Goal: Information Seeking & Learning: Find specific page/section

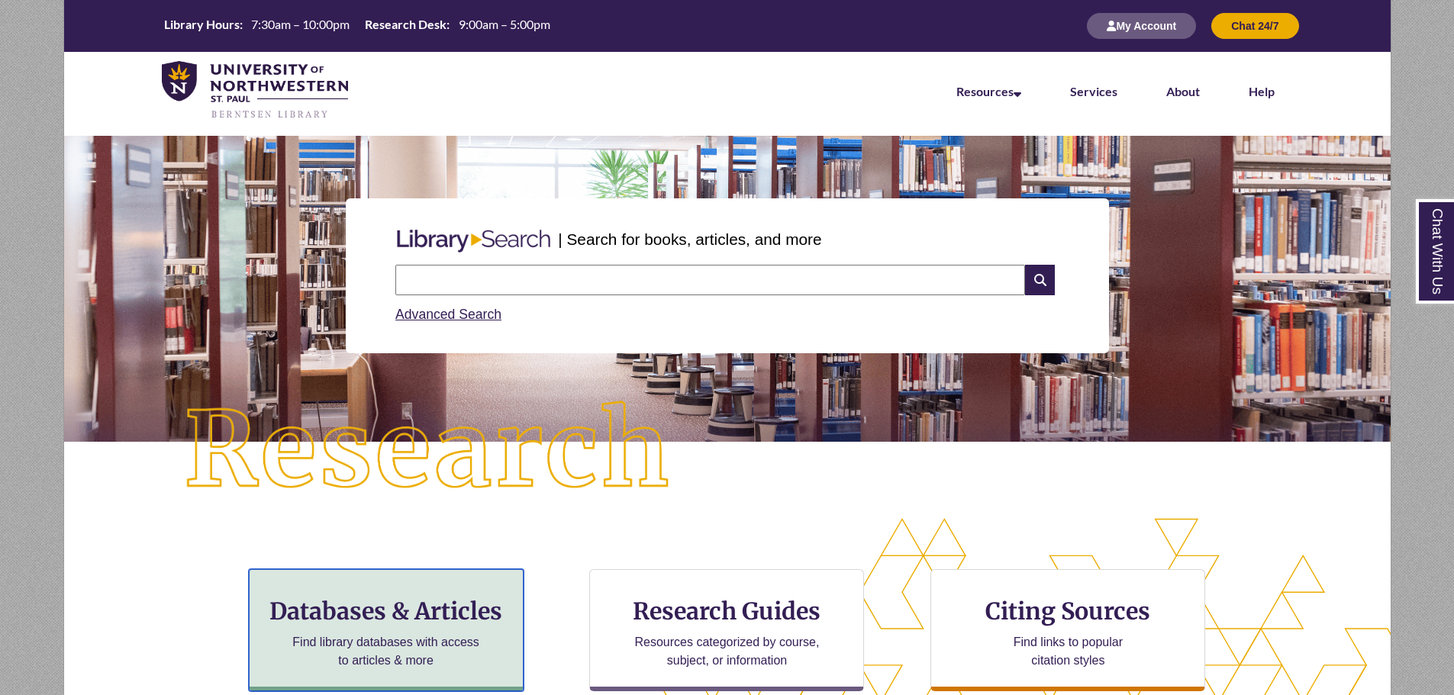
click at [453, 618] on h3 "Databases & Articles" at bounding box center [386, 611] width 249 height 29
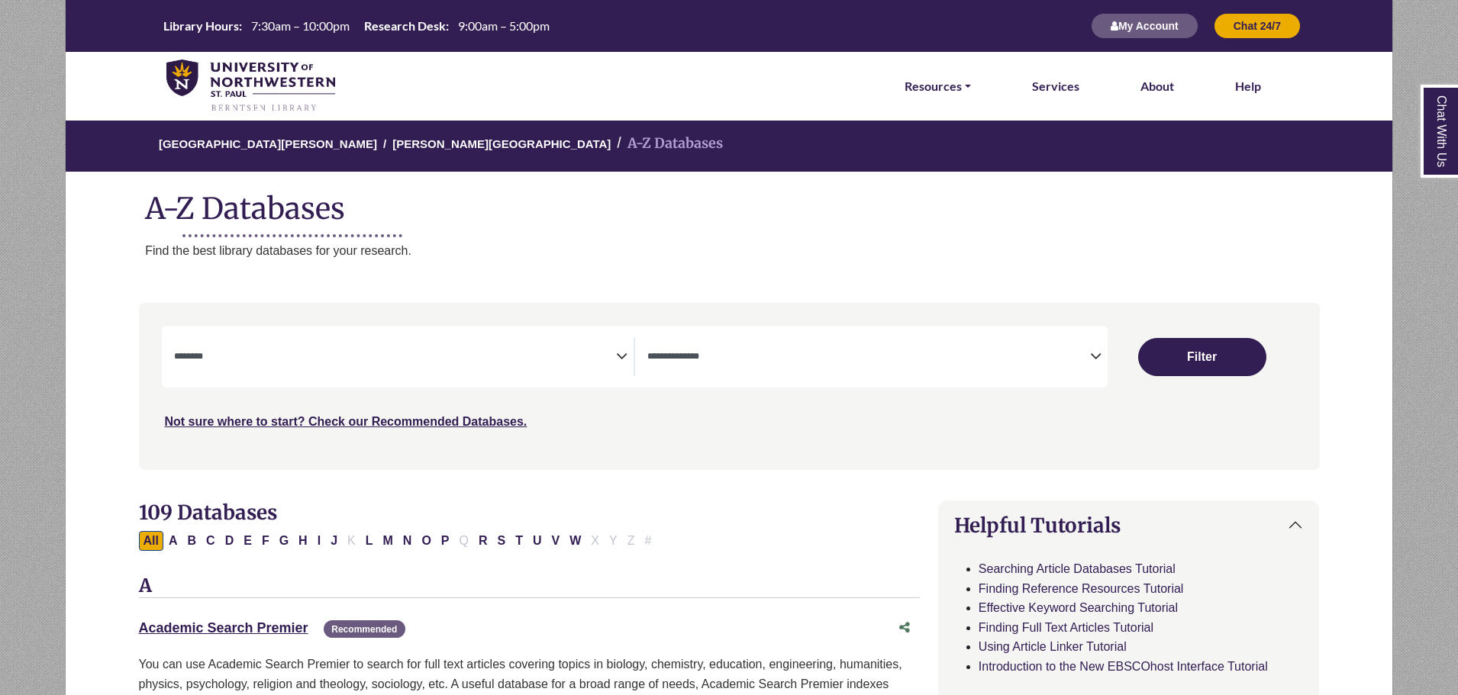
select select "Database Subject Filter"
select select "Database Types Filter"
click at [209, 538] on button "C" at bounding box center [210, 541] width 18 height 20
select select "Database Subject Filter"
select select "Database Types Filter"
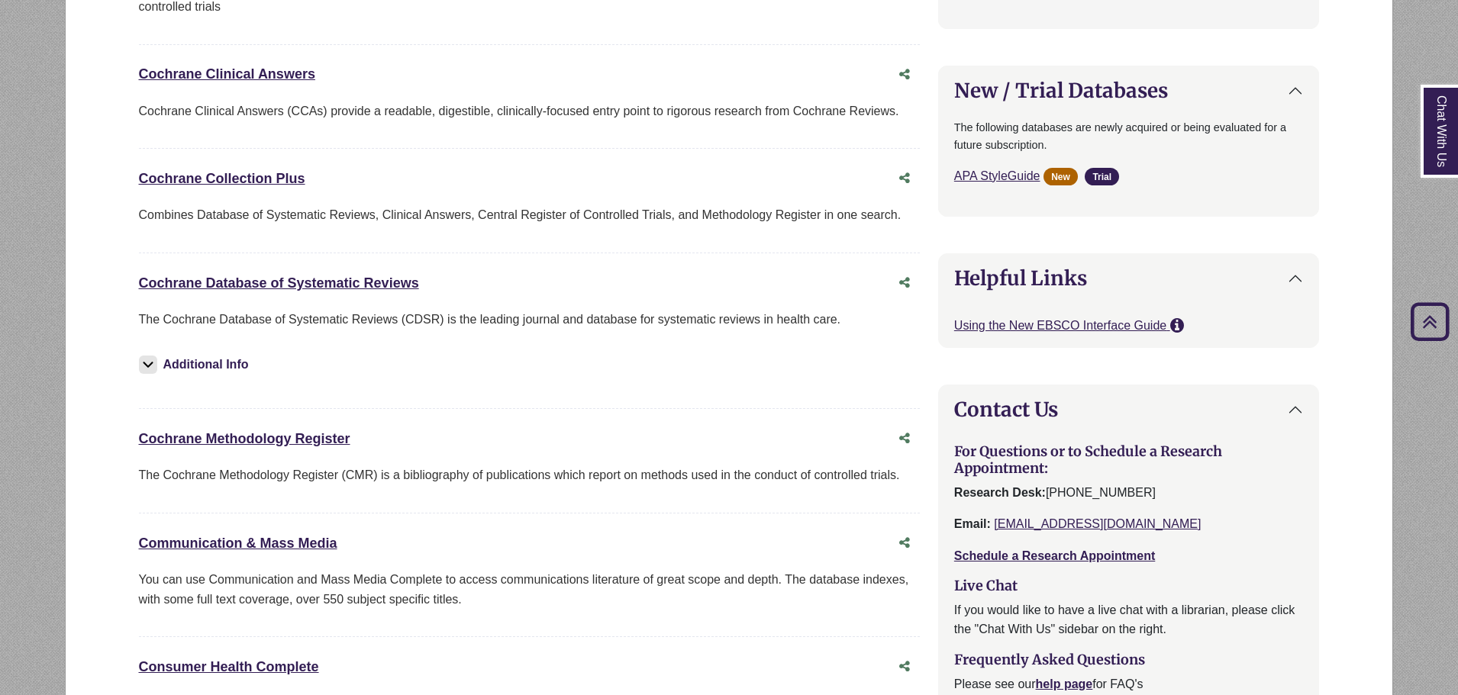
scroll to position [1221, 0]
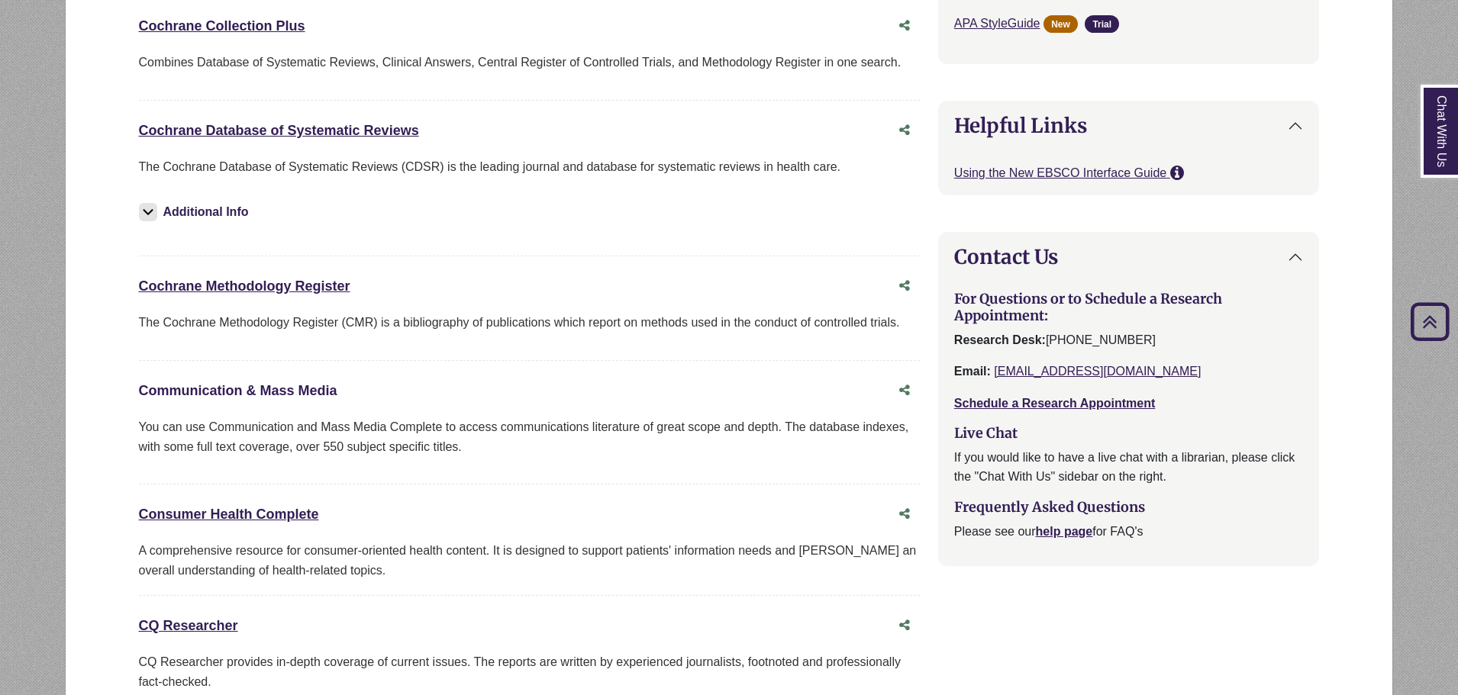
click at [325, 390] on link "Communication & Mass Media This link opens in a new window" at bounding box center [238, 390] width 198 height 15
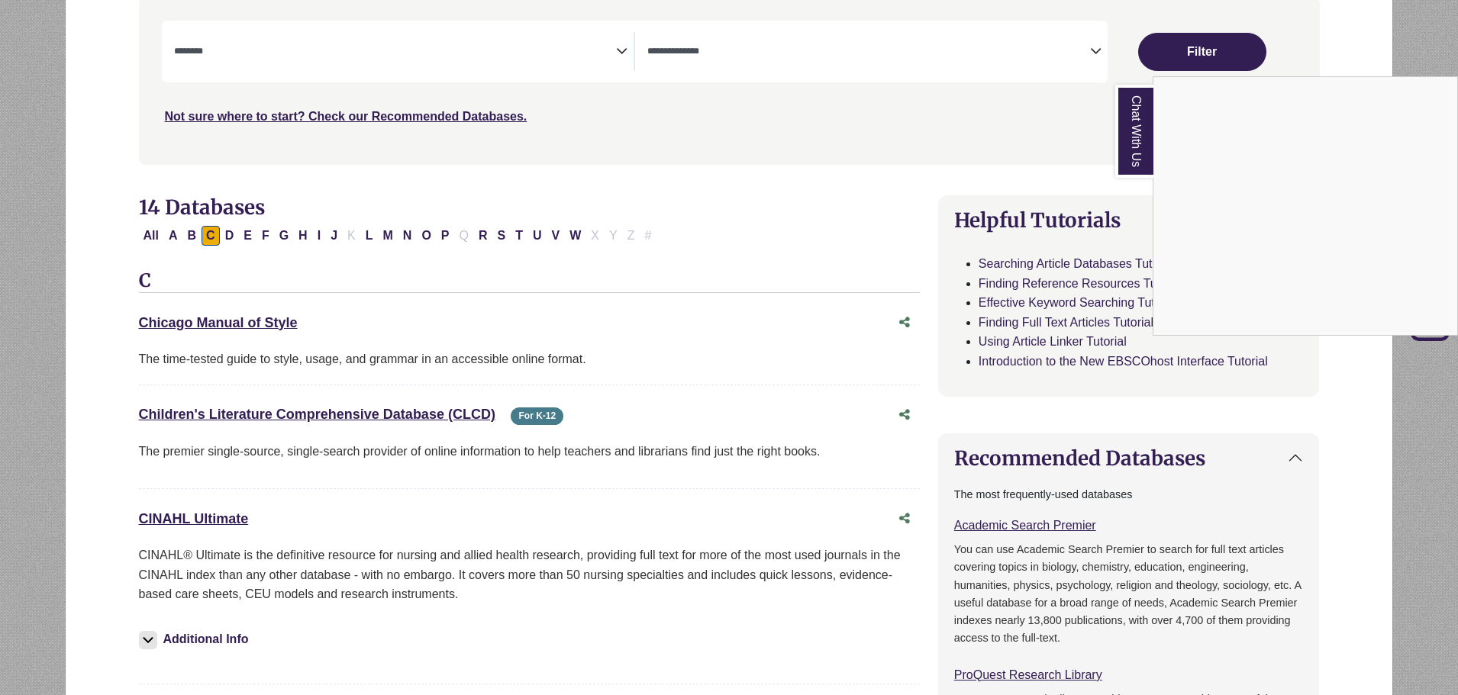
scroll to position [0, 0]
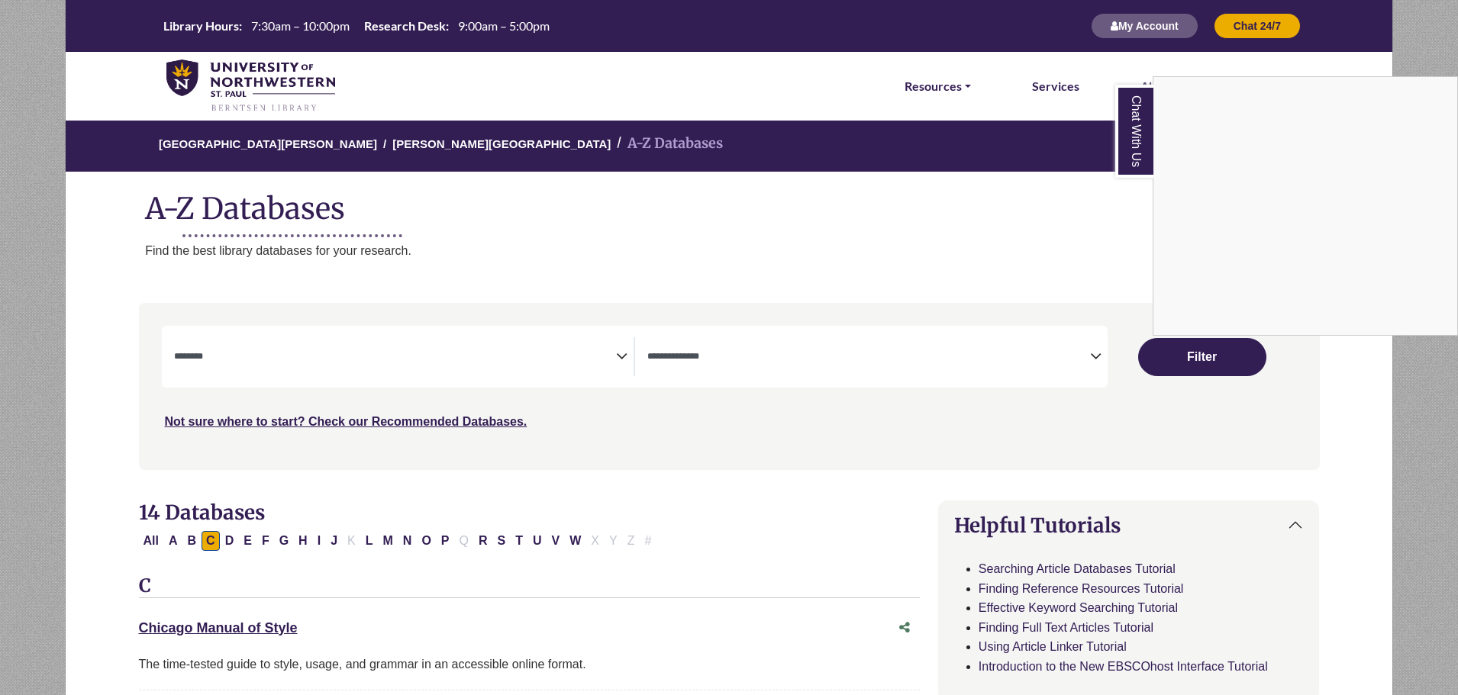
click at [616, 359] on div "Chat With Us" at bounding box center [729, 347] width 1458 height 695
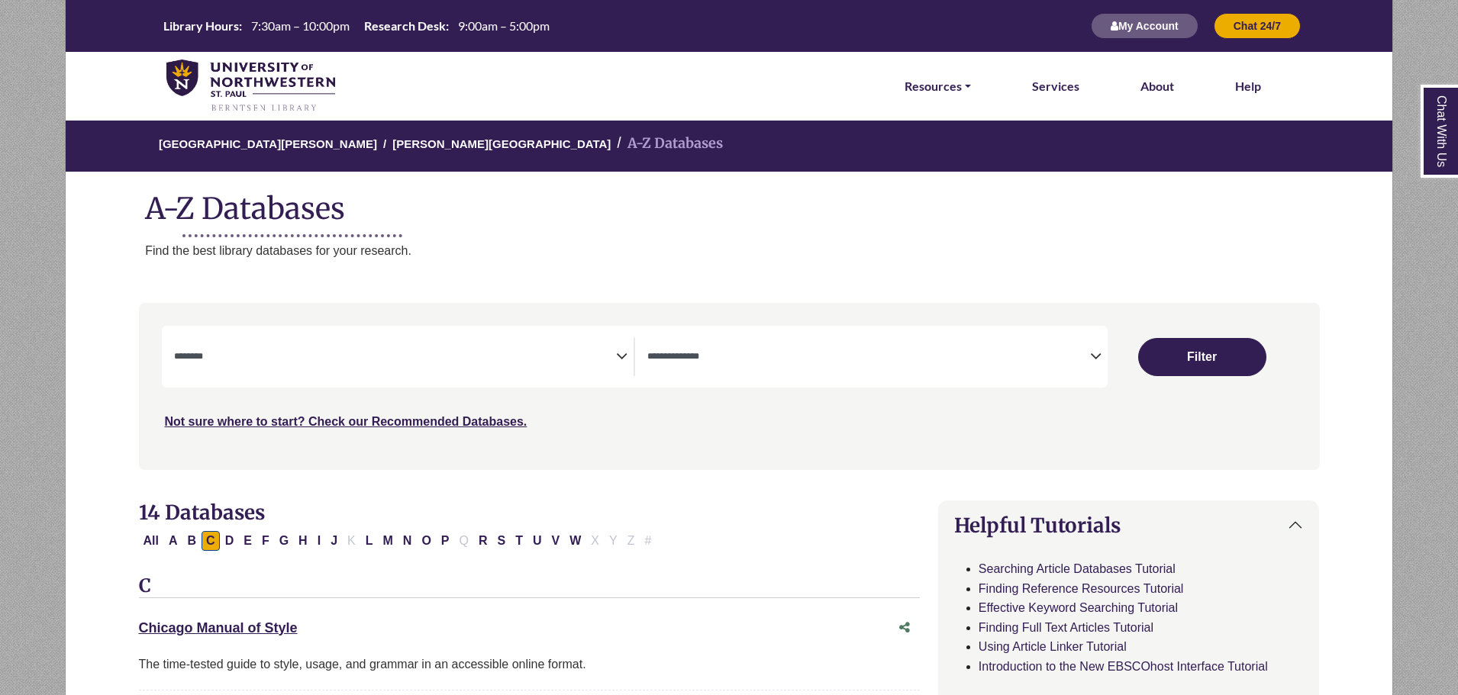
click at [617, 359] on icon "Search filters" at bounding box center [621, 354] width 11 height 23
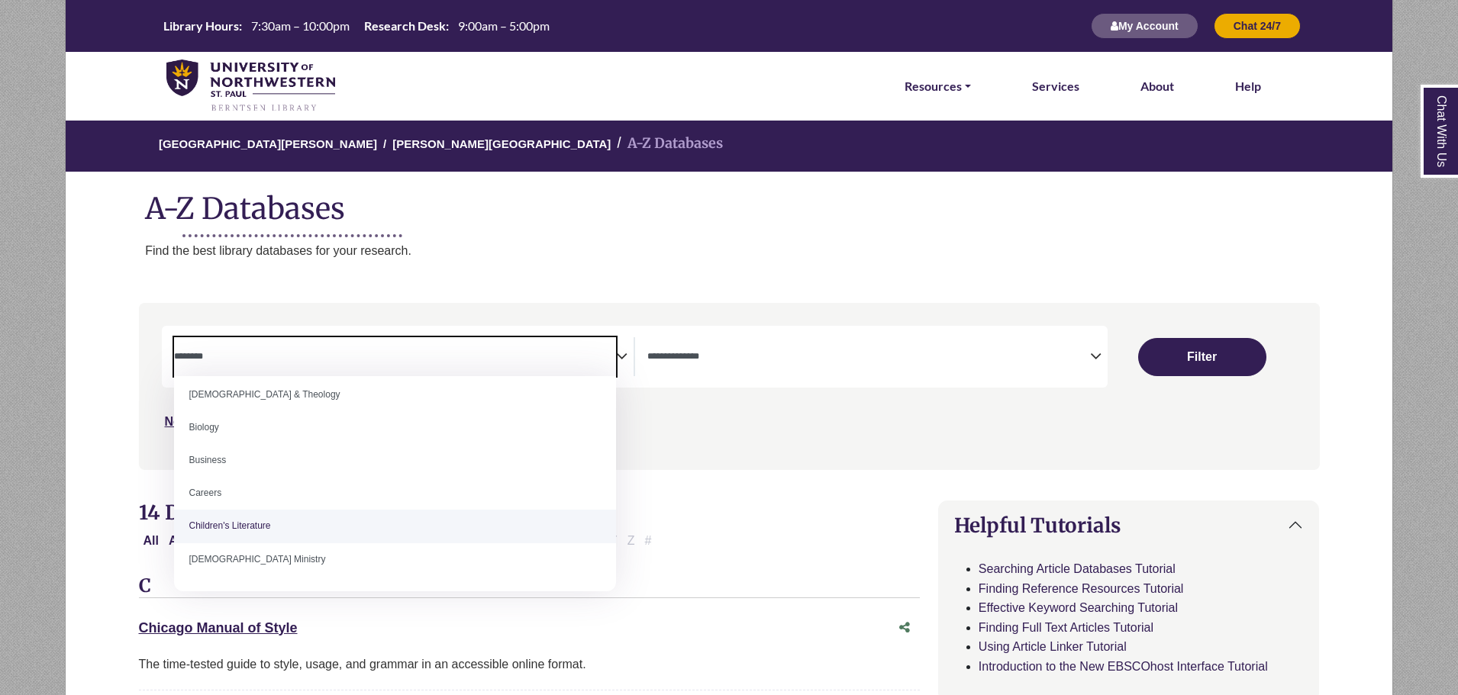
scroll to position [153, 0]
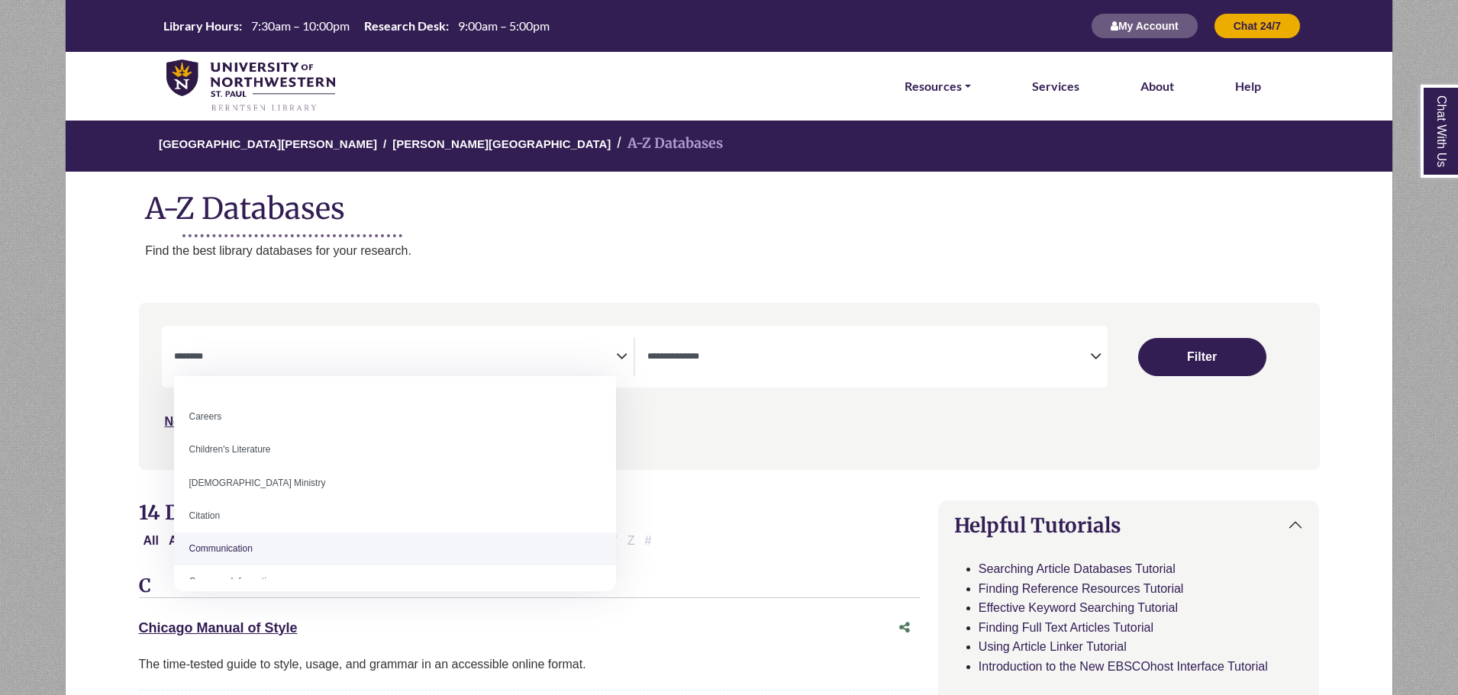
select select "*****"
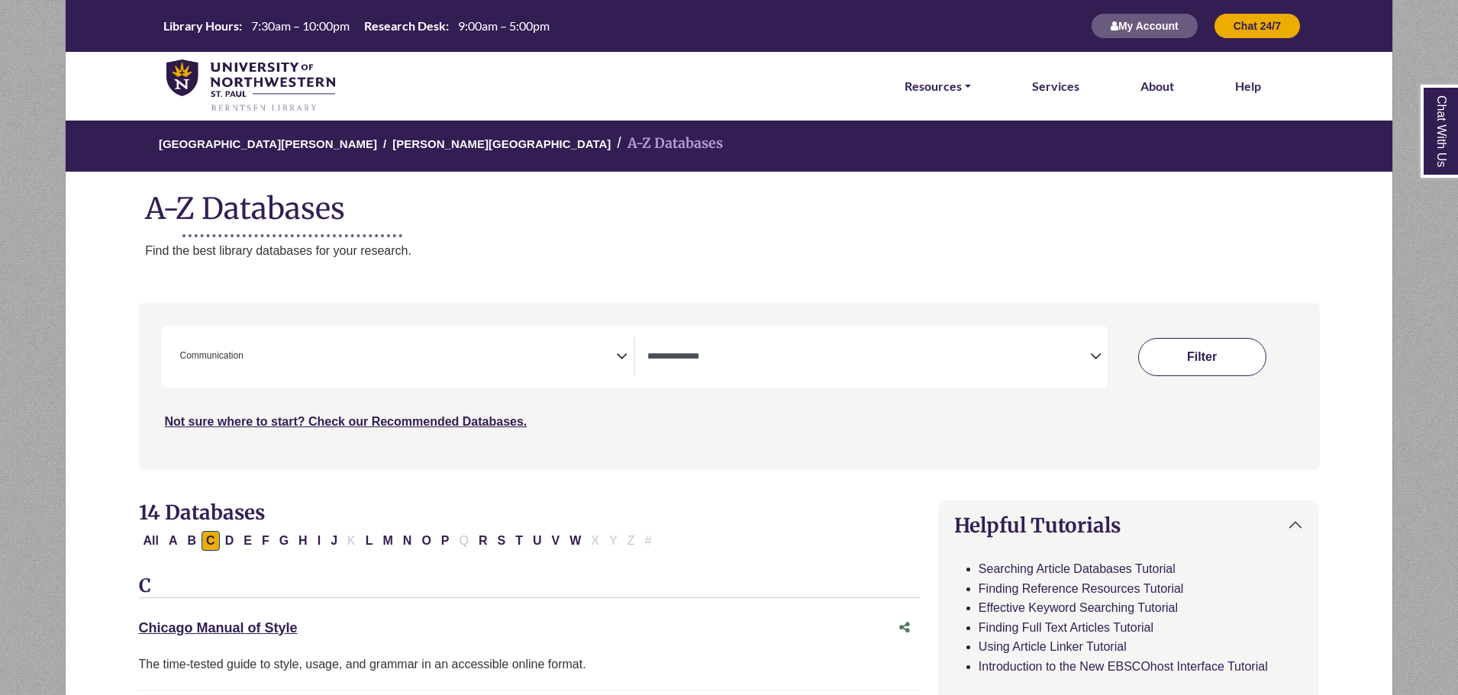
click at [1184, 357] on button "Filter" at bounding box center [1202, 357] width 128 height 38
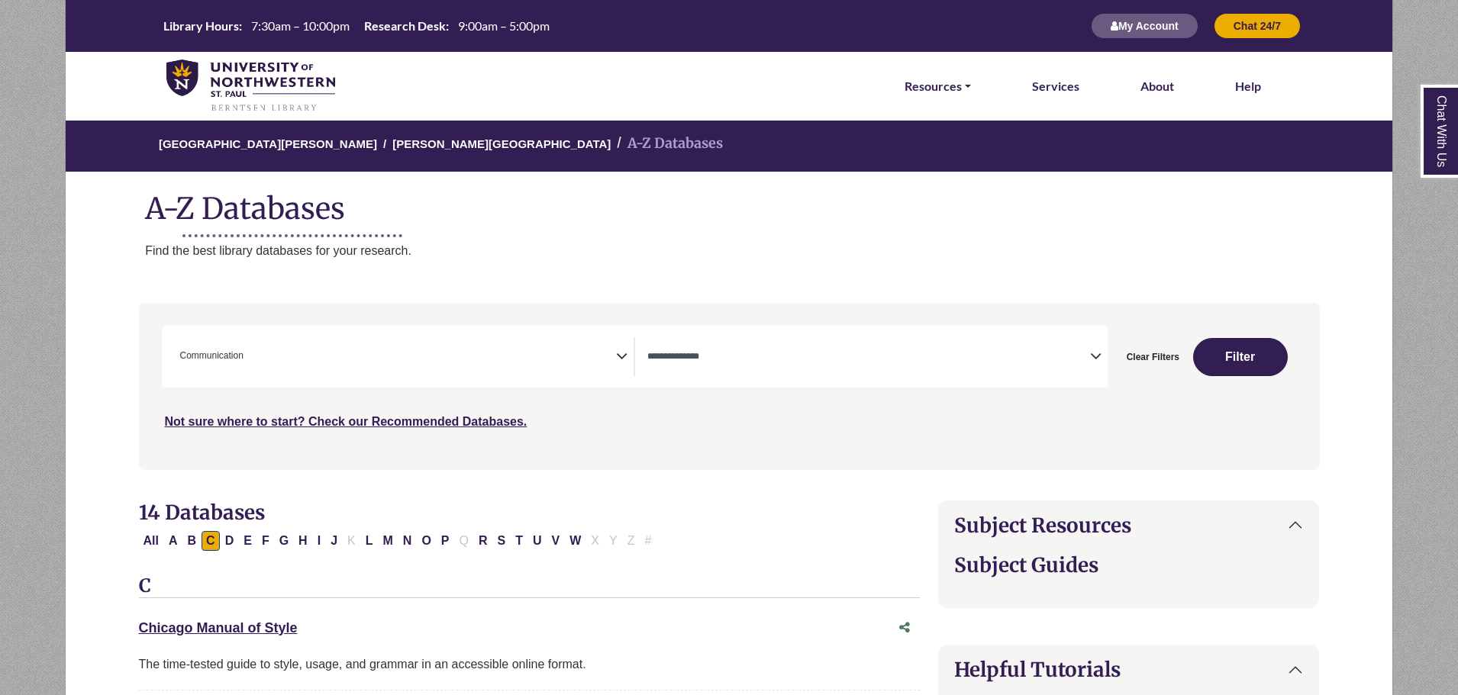
select select "Database Types Filter"
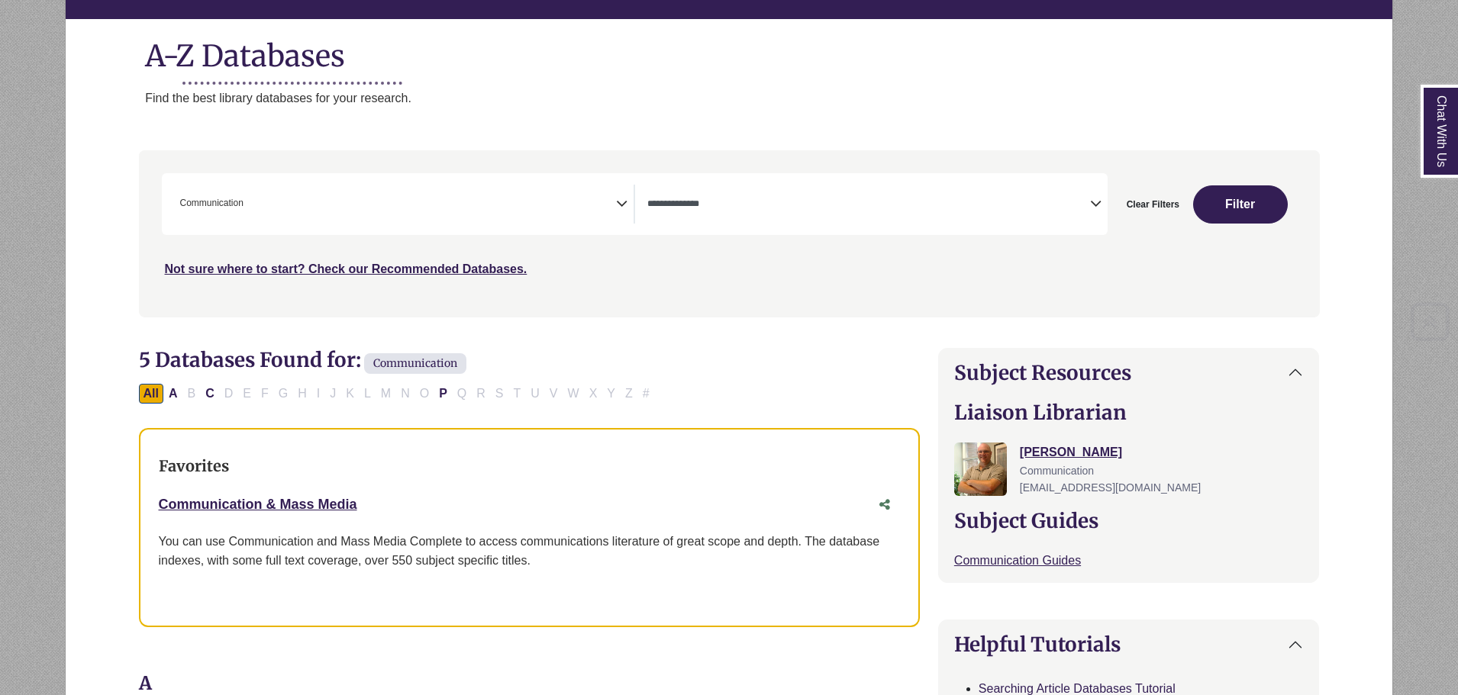
scroll to position [229, 0]
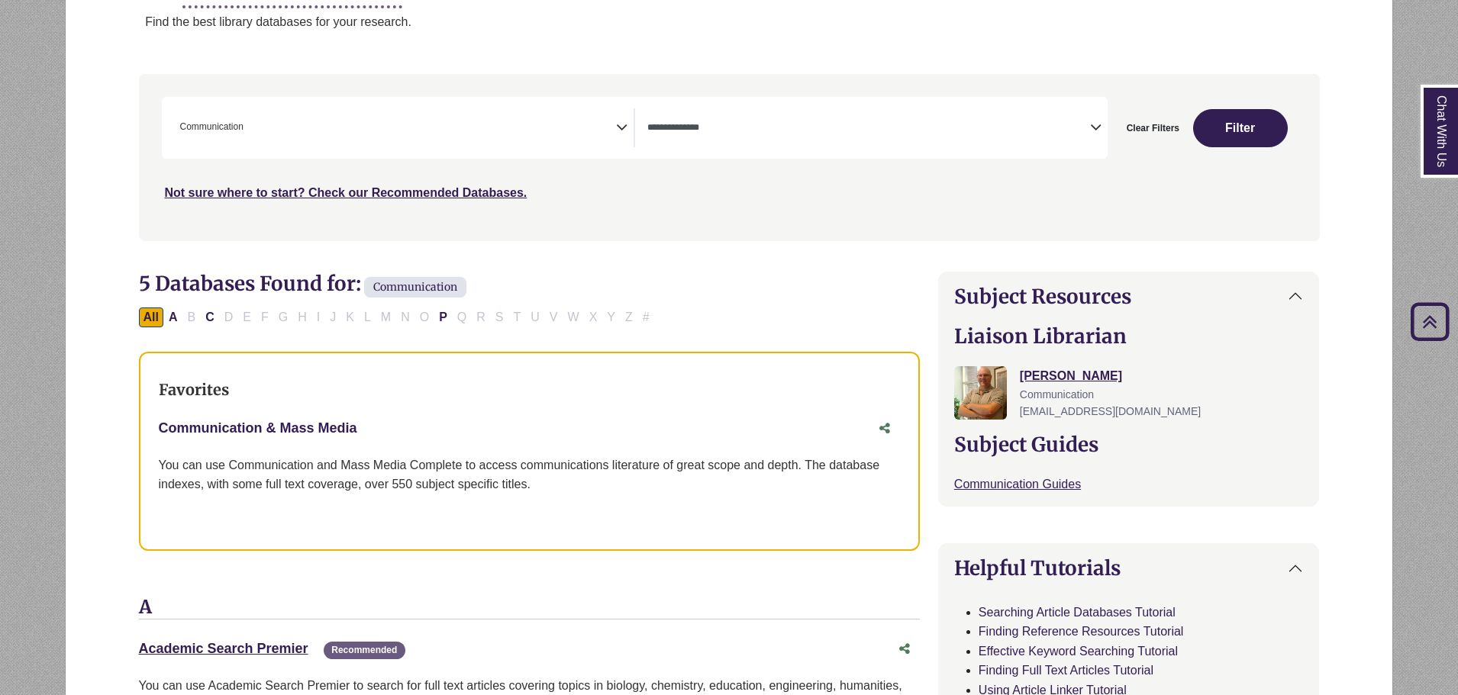
click at [329, 428] on link "Communication & Mass Media This link opens in a new window" at bounding box center [258, 427] width 198 height 15
